Goal: Check status: Check status

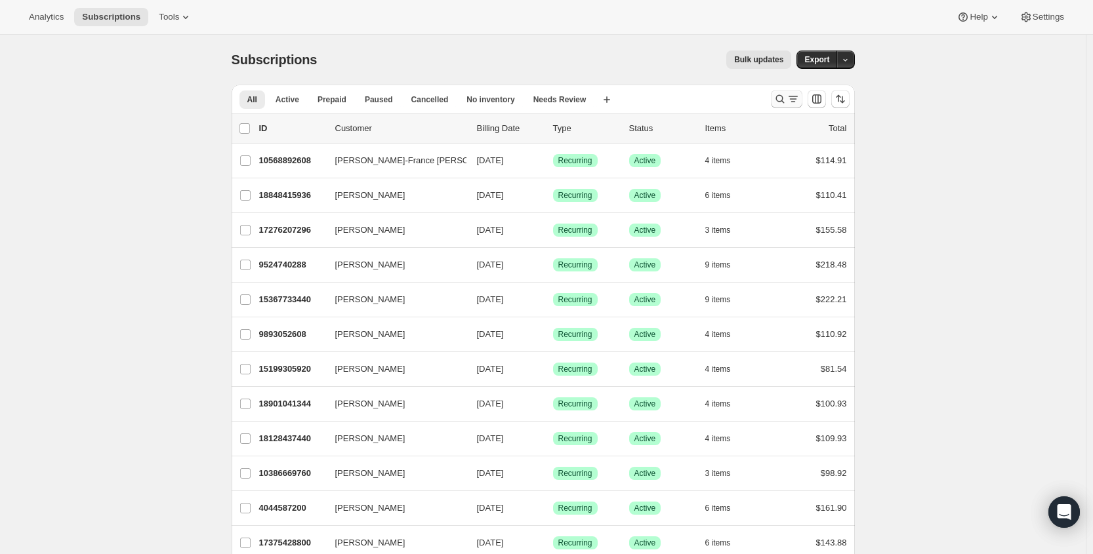
click at [775, 97] on button "Search and filter results" at bounding box center [786, 99] width 31 height 18
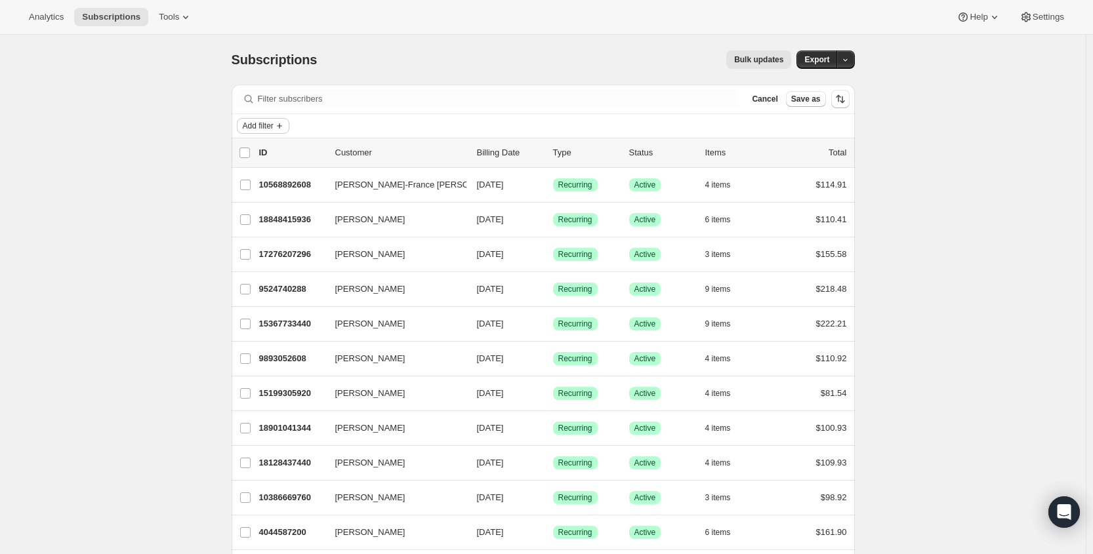
click at [279, 130] on icon "Add filter" at bounding box center [279, 126] width 10 height 10
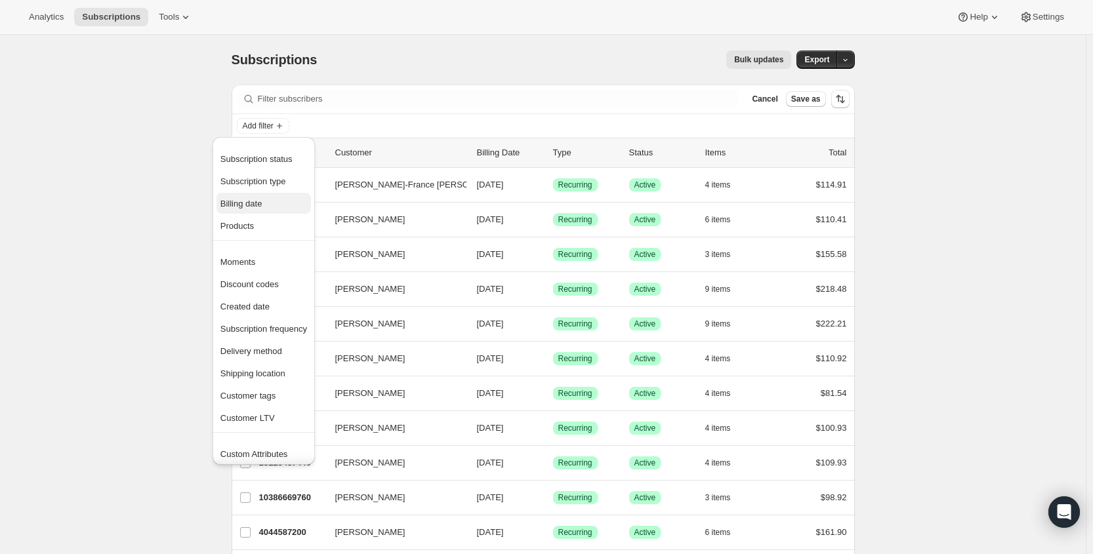
click at [254, 206] on span "Billing date" at bounding box center [241, 204] width 42 height 10
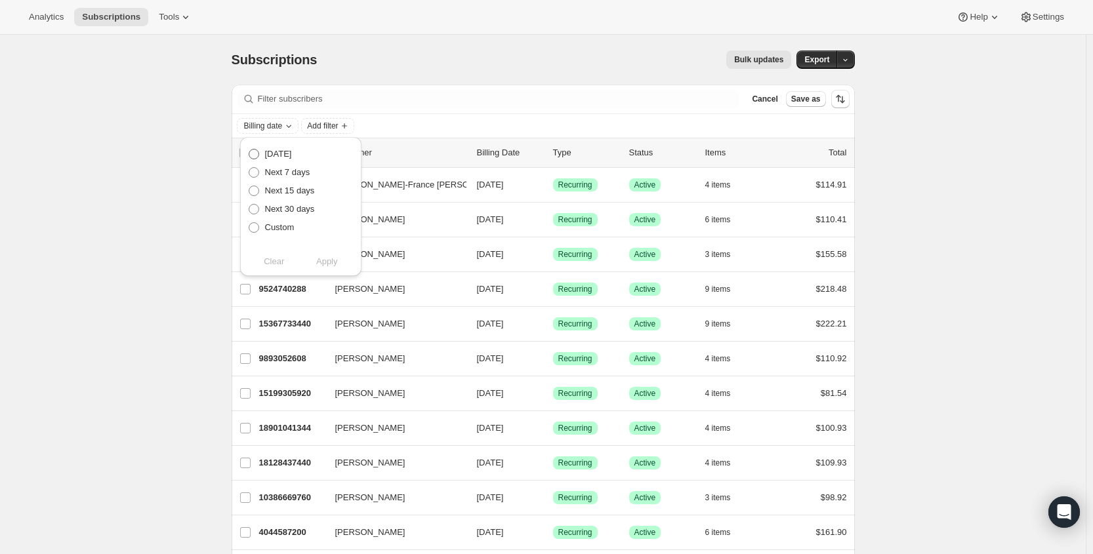
click at [269, 156] on span "[DATE]" at bounding box center [278, 154] width 27 height 10
click at [249, 150] on input "[DATE]" at bounding box center [249, 149] width 1 height 1
radio input "true"
click at [336, 270] on button "Apply" at bounding box center [327, 261] width 69 height 21
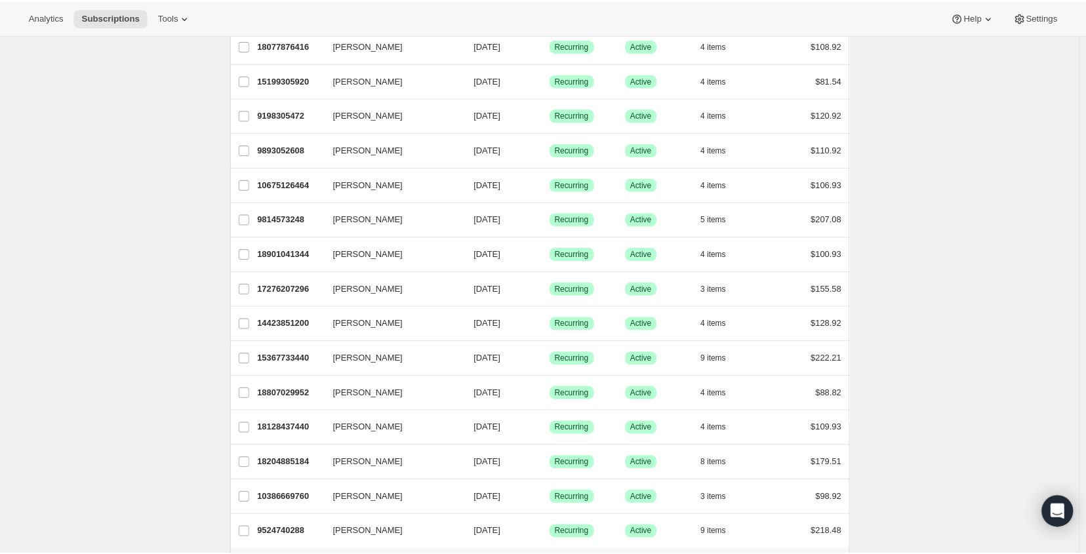
scroll to position [913, 0]
